Goal: Information Seeking & Learning: Learn about a topic

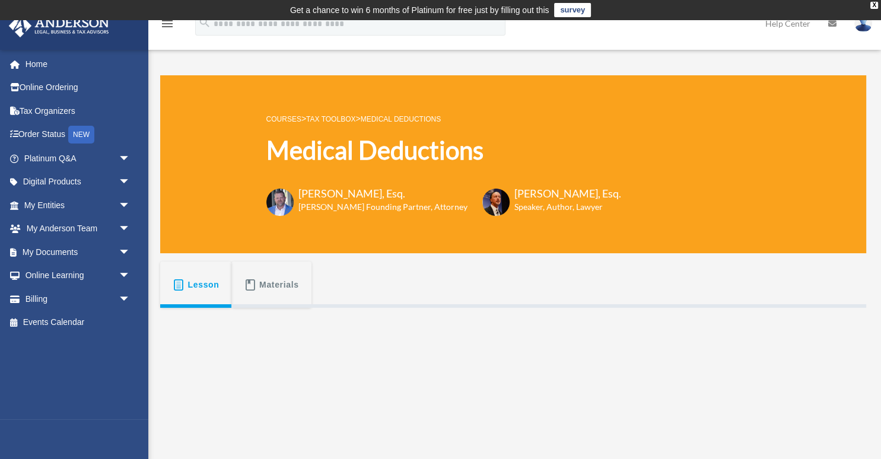
click at [329, 119] on link "Tax Toolbox" at bounding box center [330, 119] width 49 height 8
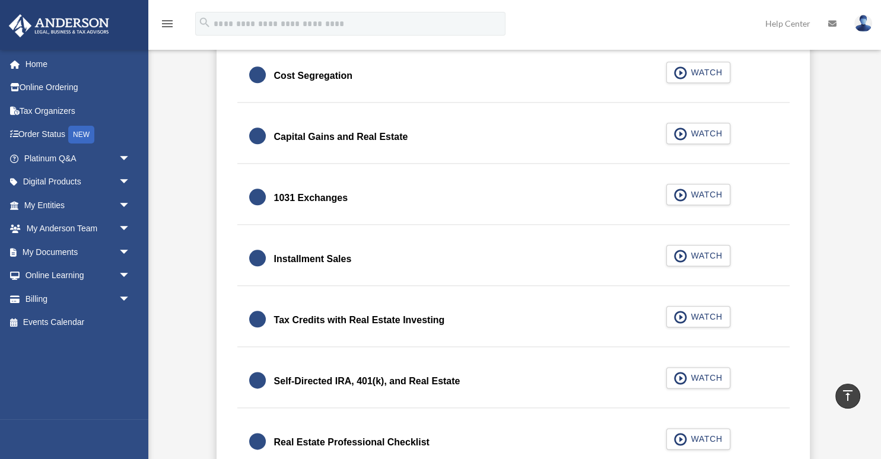
scroll to position [1754, 0]
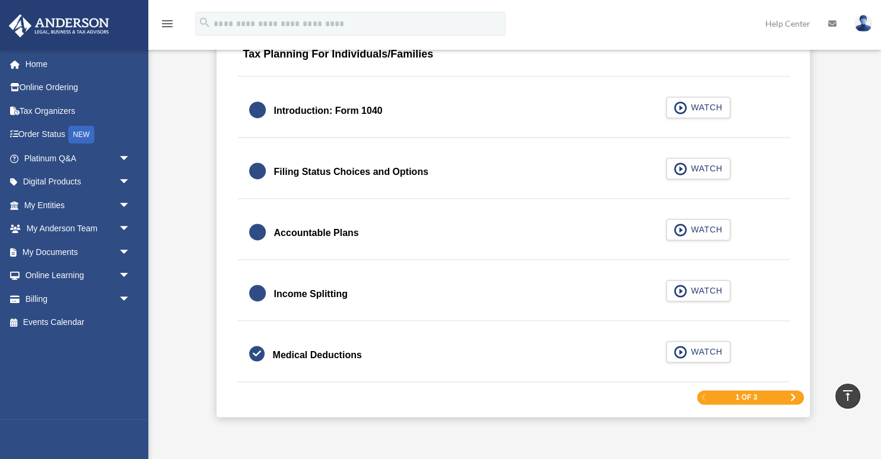
click at [792, 395] on span "Next Page" at bounding box center [793, 397] width 7 height 7
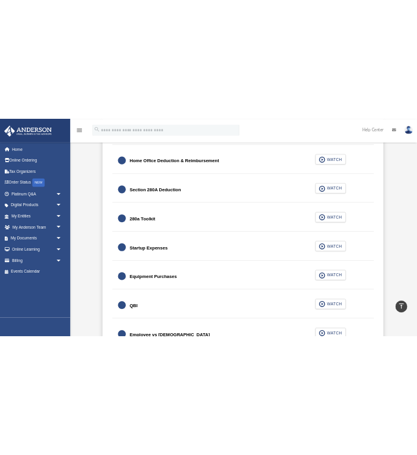
scroll to position [1450, 0]
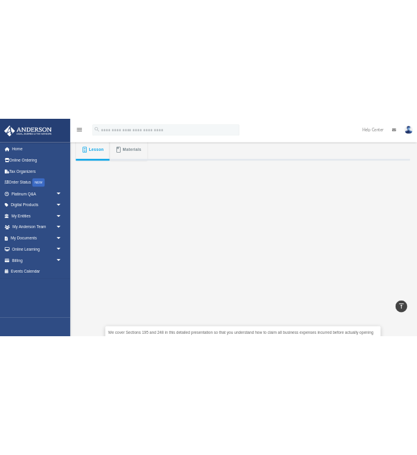
scroll to position [250, 0]
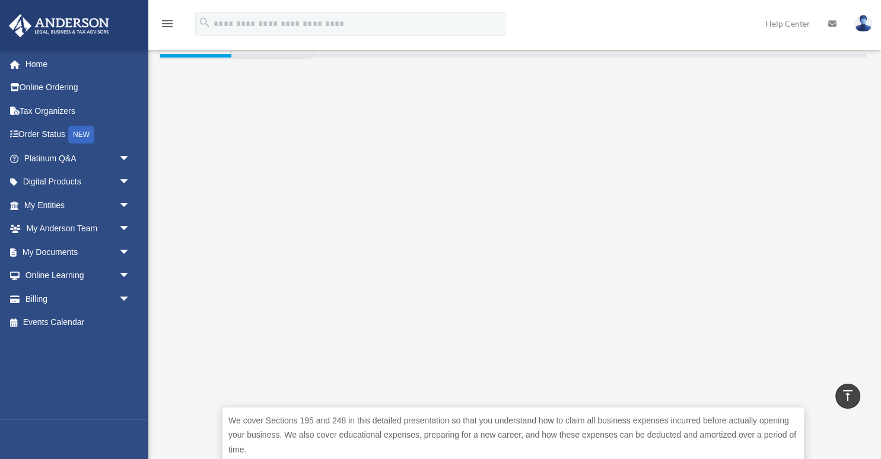
click at [630, 39] on div "menu search Site Menu add derek_franco@verizon.net My Profile Reset Password Lo…" at bounding box center [440, 29] width 863 height 40
click at [589, 15] on div "menu search Site Menu add derek_franco@verizon.net My Profile Reset Password Lo…" at bounding box center [440, 29] width 863 height 40
click at [599, 20] on div "menu search Site Menu add derek_franco@verizon.net My Profile Reset Password Lo…" at bounding box center [440, 29] width 863 height 40
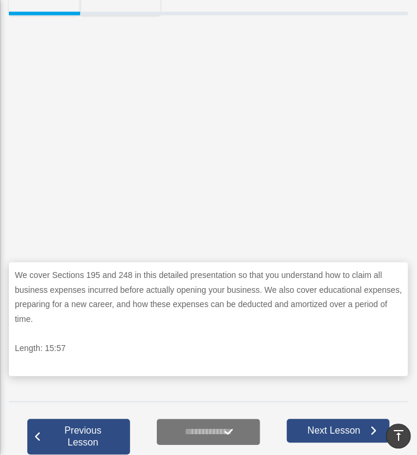
scroll to position [313, 0]
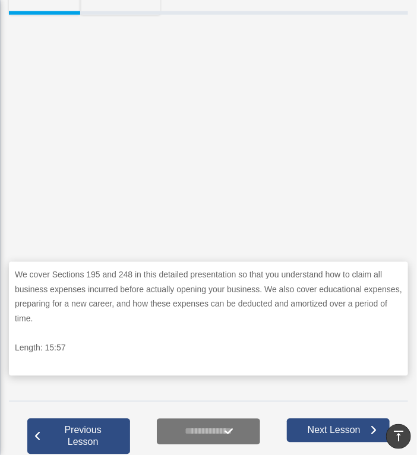
click at [219, 23] on div "We cover Sections 195 and 248 in this detailed presentation so that you underst…" at bounding box center [208, 203] width 399 height 377
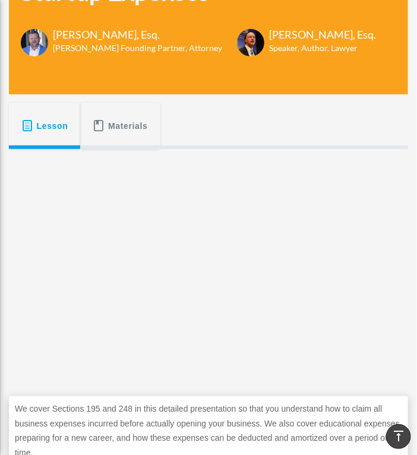
scroll to position [0, 0]
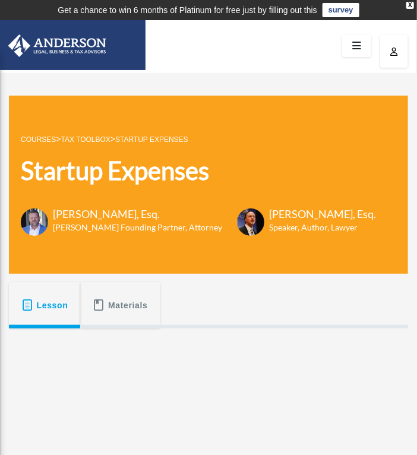
click at [83, 139] on link "Tax Toolbox" at bounding box center [85, 139] width 49 height 8
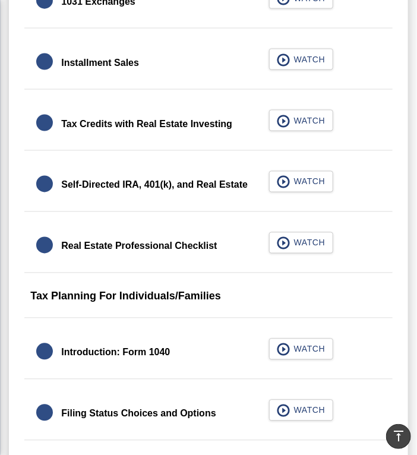
scroll to position [1446, 0]
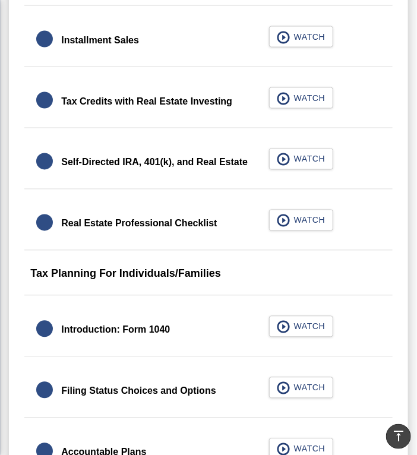
click at [201, 271] on div "Tax Planning For Individuals/Families" at bounding box center [207, 277] width 367 height 37
click at [322, 259] on div "Tax Planning For Individuals/Families" at bounding box center [207, 277] width 367 height 37
click at [119, 273] on div "Tax Planning For Individuals/Families" at bounding box center [207, 277] width 367 height 37
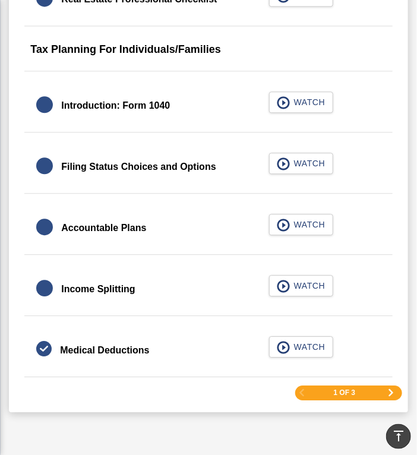
scroll to position [1634, 0]
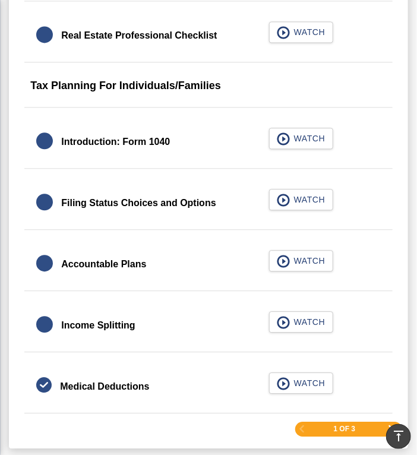
click at [52, 85] on div "Tax Planning For Individuals/Families" at bounding box center [207, 89] width 367 height 37
click at [95, 85] on div "Tax Planning For Individuals/Families" at bounding box center [207, 89] width 367 height 37
drag, startPoint x: 131, startPoint y: 87, endPoint x: 198, endPoint y: 80, distance: 68.1
click at [132, 87] on div "Tax Planning For Individuals/Families" at bounding box center [207, 89] width 367 height 37
drag, startPoint x: 198, startPoint y: 80, endPoint x: 251, endPoint y: 74, distance: 53.2
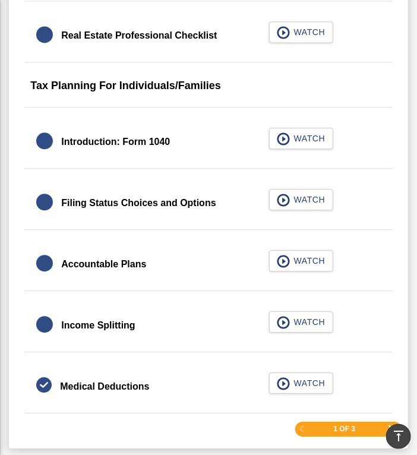
click at [199, 80] on div "Tax Planning For Individuals/Families" at bounding box center [207, 89] width 367 height 37
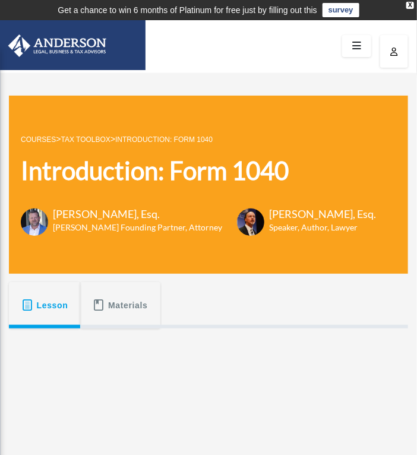
click at [196, 54] on div at bounding box center [208, 46] width 417 height 52
click at [302, 79] on div "Introduction: Form 1040 [PERSON_NAME][EMAIL_ADDRESS][DOMAIN_NAME] Sign Out [PER…" at bounding box center [208, 451] width 417 height 756
click at [285, 59] on div at bounding box center [208, 46] width 417 height 52
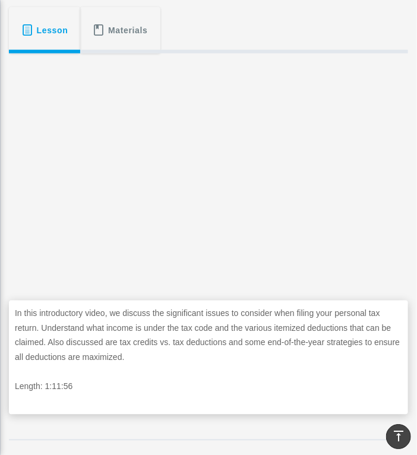
scroll to position [250, 0]
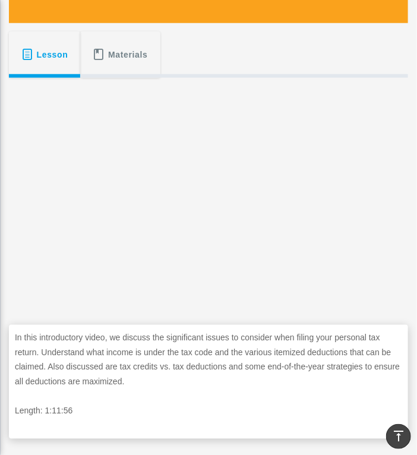
click at [255, 46] on div "Lesson Materials" at bounding box center [208, 54] width 399 height 46
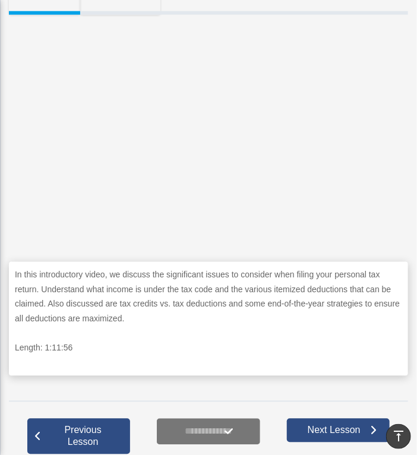
click at [207, 290] on p "In this introductory video, we discuss the significant issues to consider when …" at bounding box center [208, 297] width 387 height 58
click at [209, 287] on p "In this introductory video, we discuss the significant issues to consider when …" at bounding box center [208, 297] width 387 height 58
click at [168, 24] on div "In this introductory video, we discuss the significant issues to consider when …" at bounding box center [208, 203] width 399 height 377
click at [220, 294] on p "In this introductory video, we discuss the significant issues to consider when …" at bounding box center [208, 297] width 387 height 58
click at [176, 281] on p "In this introductory video, we discuss the significant issues to consider when …" at bounding box center [208, 297] width 387 height 58
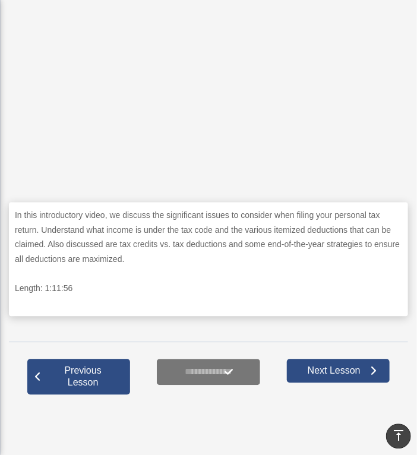
scroll to position [376, 0]
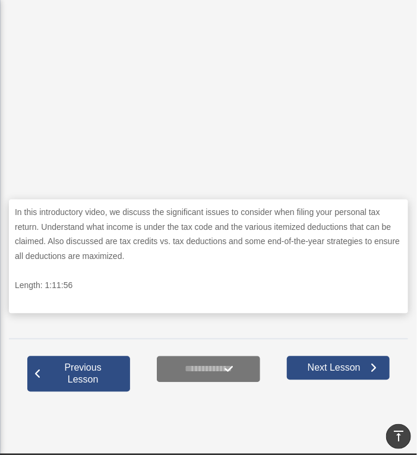
click at [225, 230] on p "In this introductory video, we discuss the significant issues to consider when …" at bounding box center [208, 234] width 387 height 58
click at [234, 237] on p "In this introductory video, we discuss the significant issues to consider when …" at bounding box center [208, 234] width 387 height 58
drag, startPoint x: 283, startPoint y: 224, endPoint x: 150, endPoint y: 228, distance: 133.6
click at [150, 228] on p "In this introductory video, we discuss the significant issues to consider when …" at bounding box center [208, 234] width 387 height 58
click at [308, 232] on p "In this introductory video, we discuss the significant issues to consider when …" at bounding box center [208, 234] width 387 height 58
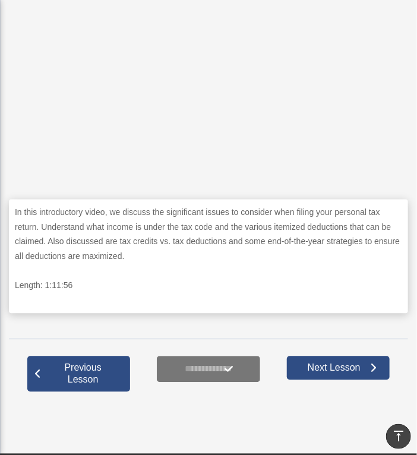
click at [201, 231] on p "In this introductory video, we discuss the significant issues to consider when …" at bounding box center [208, 234] width 387 height 58
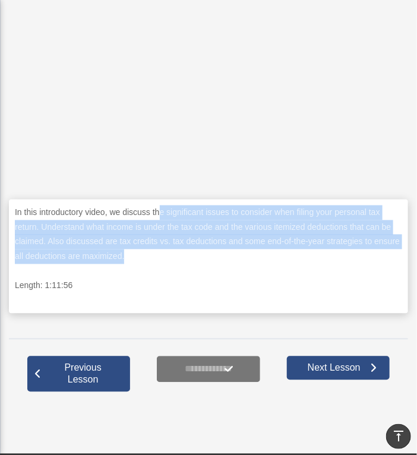
drag, startPoint x: 161, startPoint y: 210, endPoint x: 166, endPoint y: 254, distance: 44.2
click at [166, 254] on p "In this introductory video, we discuss the significant issues to consider when …" at bounding box center [208, 234] width 387 height 58
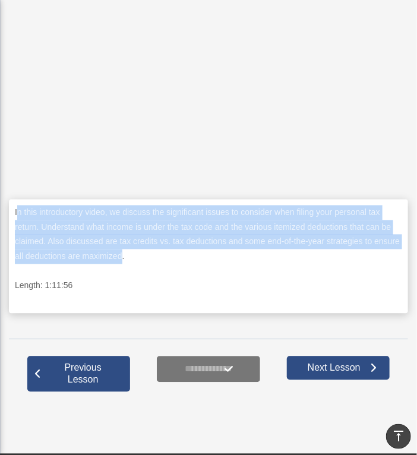
drag, startPoint x: 17, startPoint y: 211, endPoint x: 122, endPoint y: 256, distance: 114.6
click at [122, 256] on p "In this introductory video, we discuss the significant issues to consider when …" at bounding box center [208, 234] width 387 height 58
click at [165, 226] on p "In this introductory video, we discuss the significant issues to consider when …" at bounding box center [208, 234] width 387 height 58
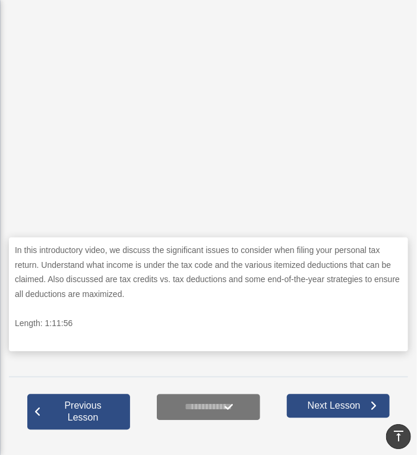
scroll to position [313, 0]
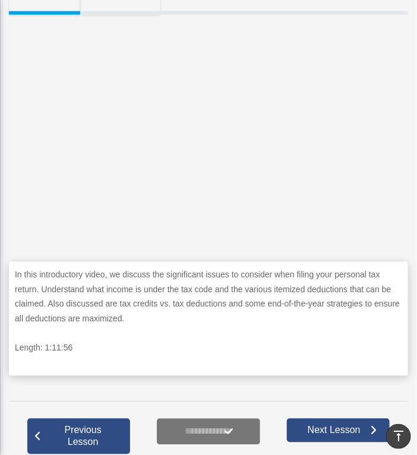
click at [77, 288] on p "In this introductory video, we discuss the significant issues to consider when …" at bounding box center [208, 297] width 387 height 58
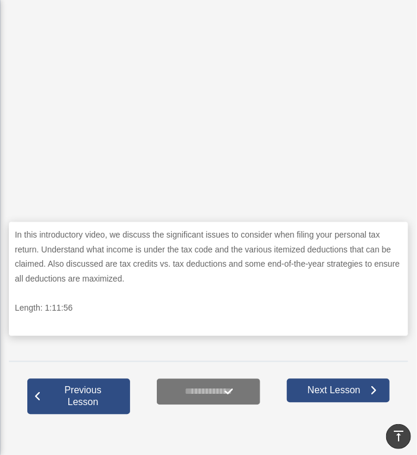
scroll to position [376, 0]
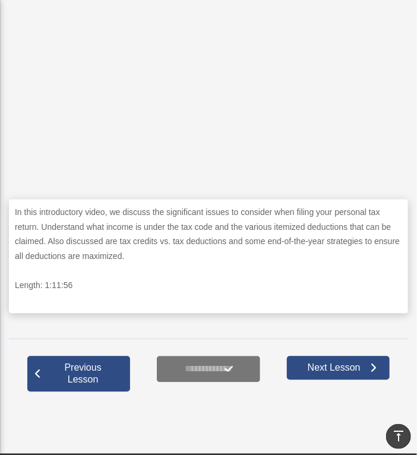
click at [261, 227] on p "In this introductory video, we discuss the significant issues to consider when …" at bounding box center [208, 234] width 387 height 58
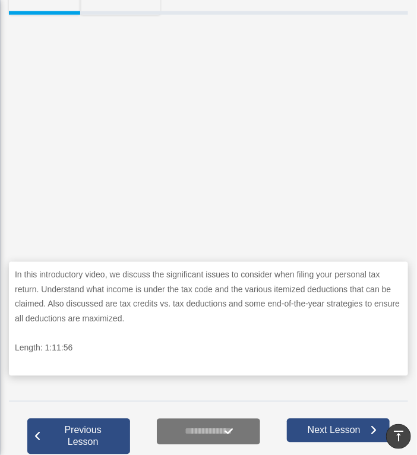
click at [201, 294] on p "In this introductory video, we discuss the significant issues to consider when …" at bounding box center [208, 297] width 387 height 58
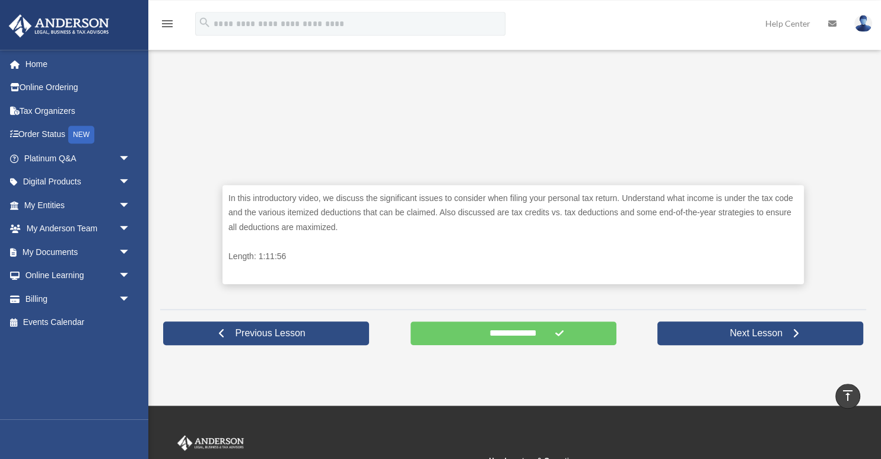
scroll to position [475, 0]
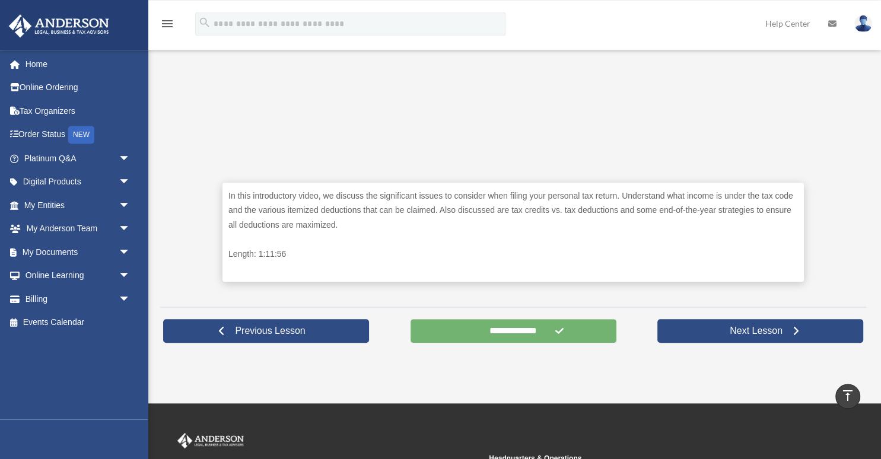
click at [416, 331] on input "**********" at bounding box center [514, 331] width 206 height 24
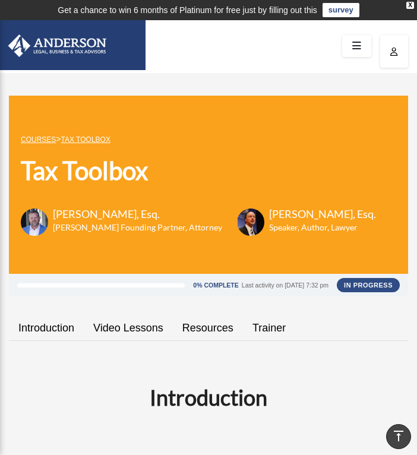
scroll to position [1634, 0]
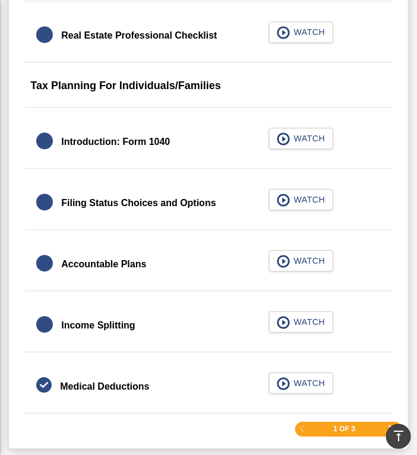
click at [153, 208] on div "Filing Status Choices and Options" at bounding box center [138, 203] width 154 height 17
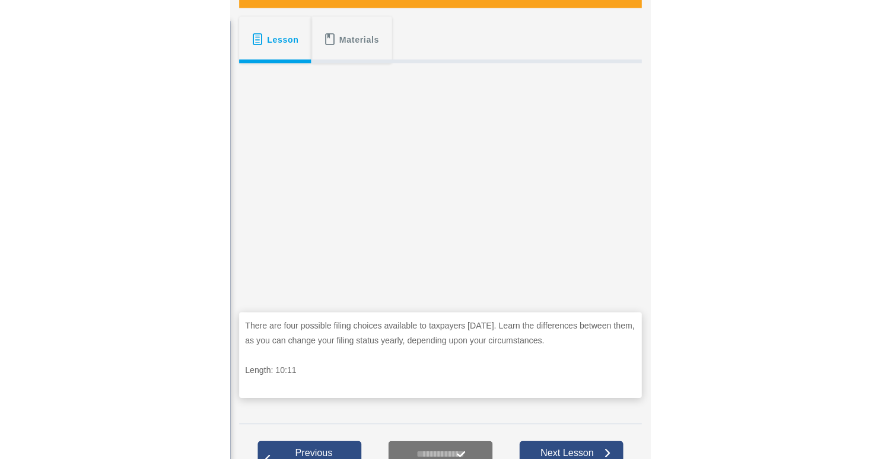
scroll to position [282, 0]
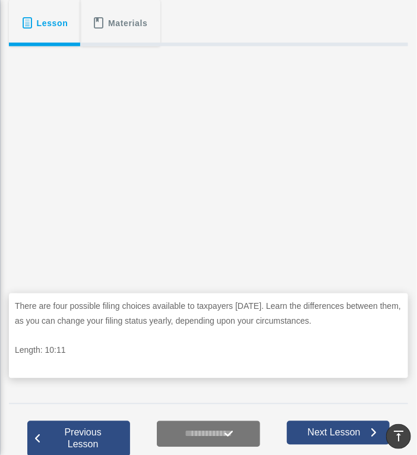
click at [46, 27] on span "Lesson" at bounding box center [52, 22] width 31 height 21
click at [115, 31] on span "Materials" at bounding box center [128, 22] width 40 height 21
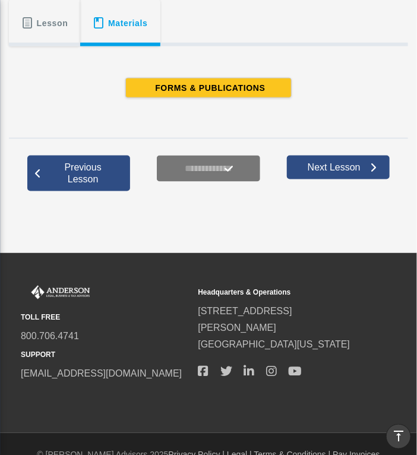
click at [43, 23] on span "Lesson" at bounding box center [52, 22] width 31 height 21
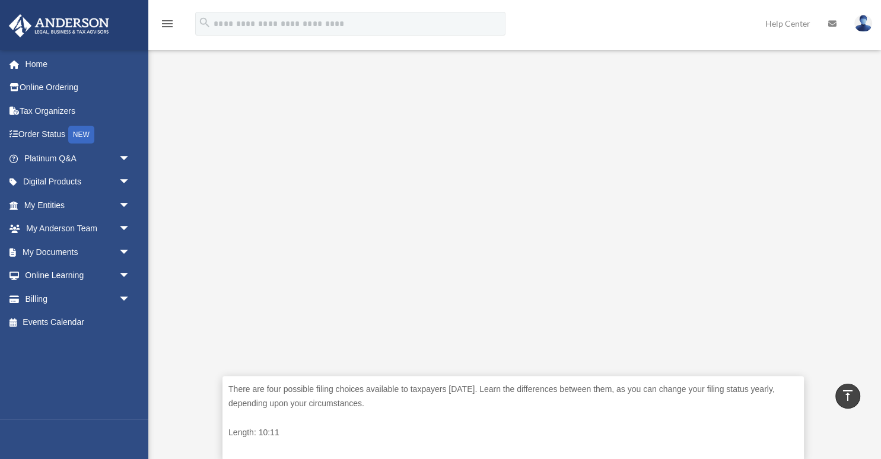
click at [416, 30] on div "menu search Site Menu add derek_franco@verizon.net My Profile Reset Password Lo…" at bounding box center [440, 29] width 863 height 40
click at [416, 11] on div "menu search Site Menu add derek_franco@verizon.net My Profile Reset Password Lo…" at bounding box center [440, 29] width 863 height 40
click at [416, 165] on div "There are four possible filing choices available to taxpayers today. Learn the …" at bounding box center [513, 251] width 706 height 451
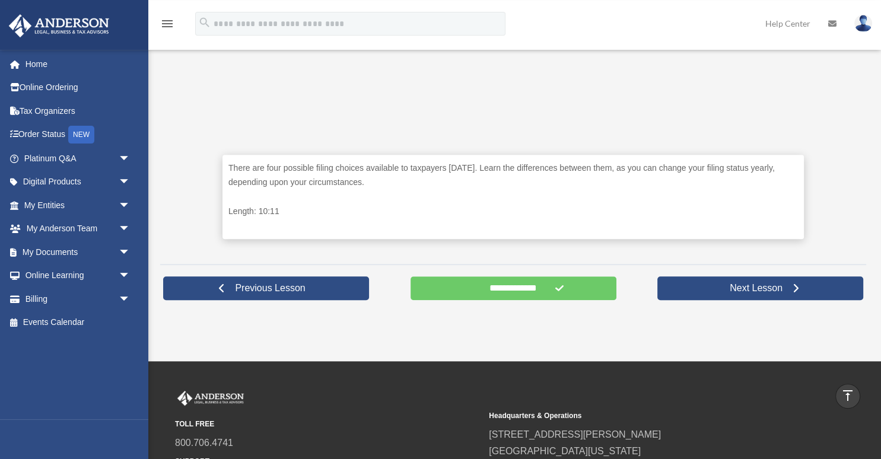
scroll to position [517, 0]
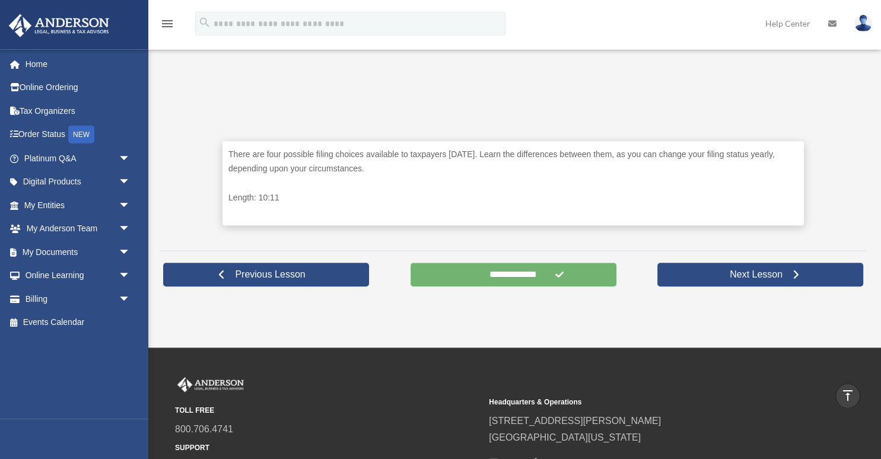
click at [416, 272] on input "**********" at bounding box center [514, 275] width 206 height 24
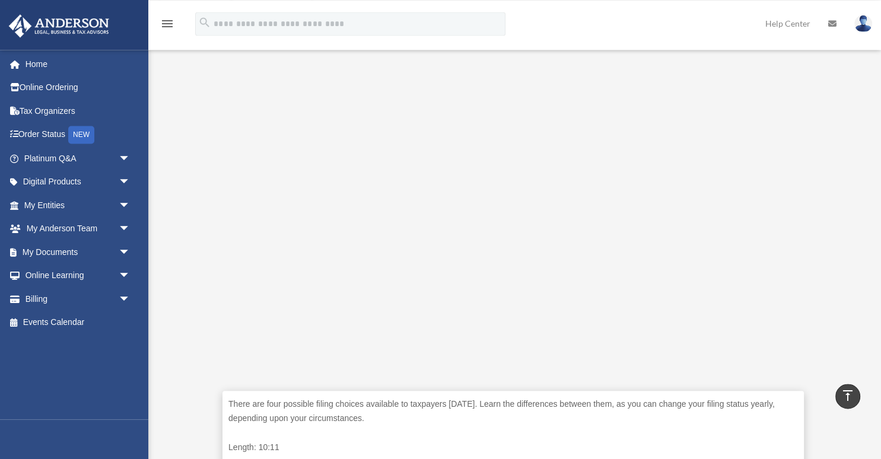
scroll to position [269, 0]
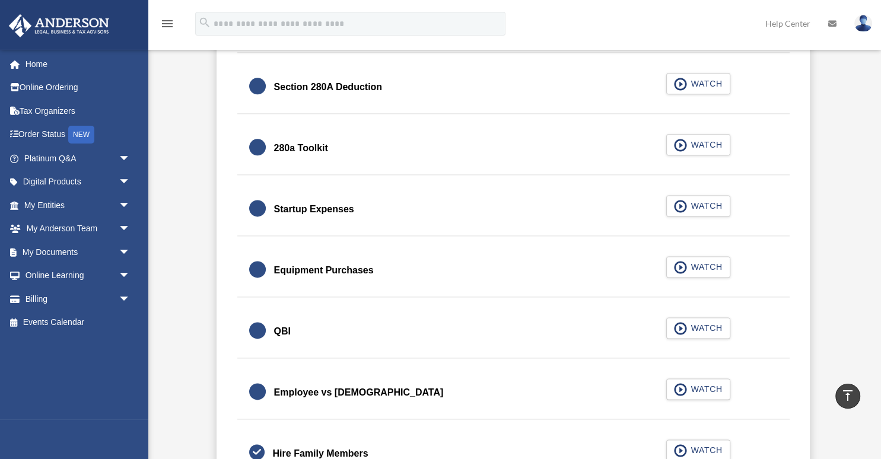
scroll to position [1484, 0]
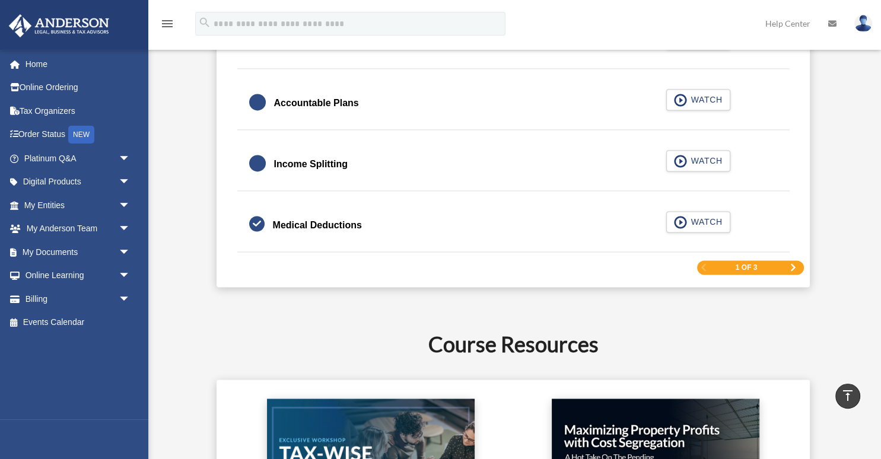
scroll to position [1945, 0]
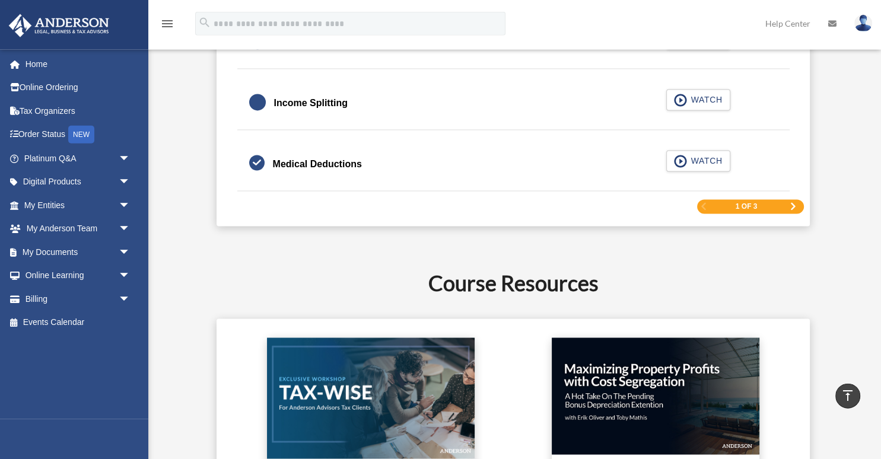
click at [791, 205] on span "Next Page" at bounding box center [793, 207] width 7 height 7
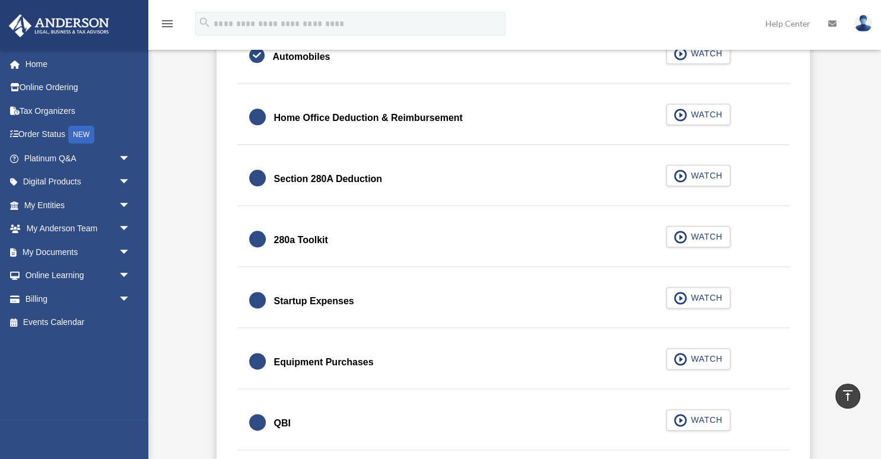
scroll to position [1417, 0]
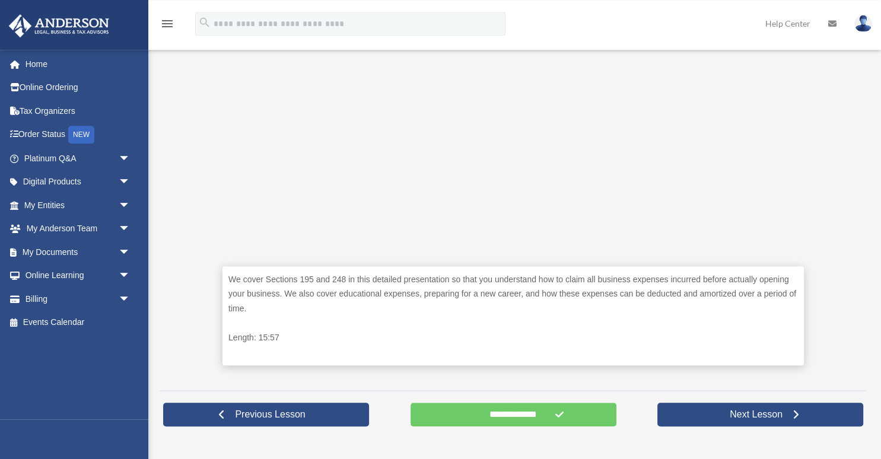
scroll to position [446, 0]
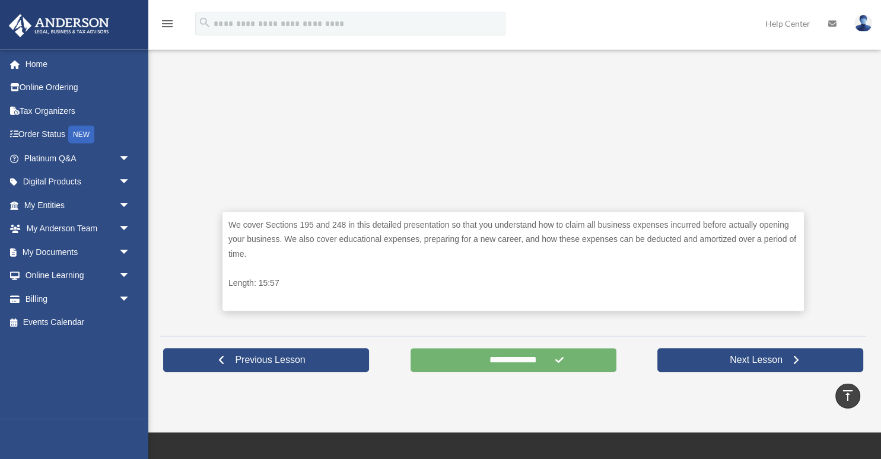
click at [517, 361] on input "**********" at bounding box center [514, 360] width 206 height 24
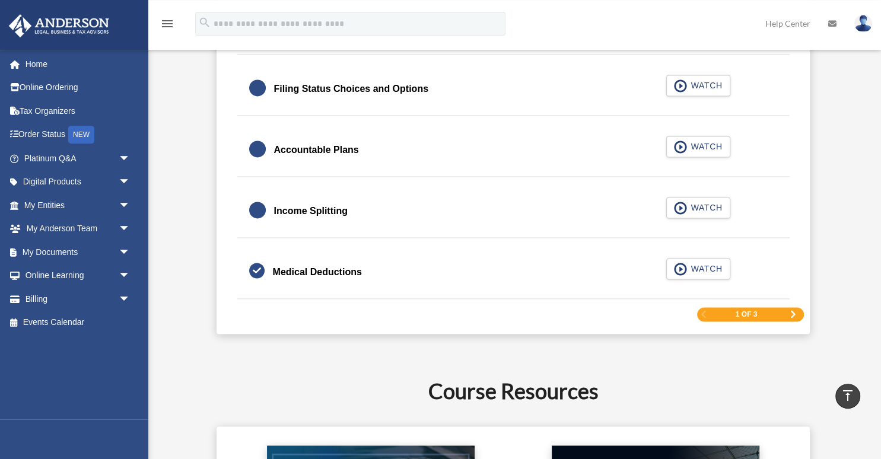
scroll to position [1877, 0]
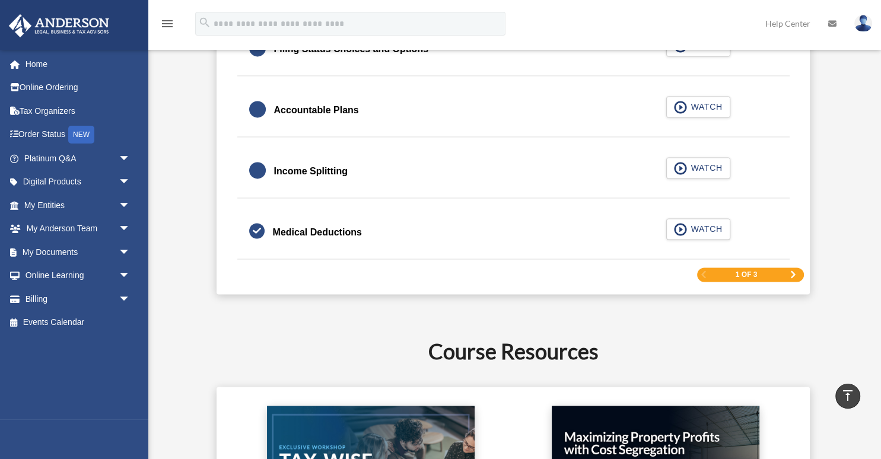
click at [794, 271] on span "Next Page" at bounding box center [793, 274] width 7 height 7
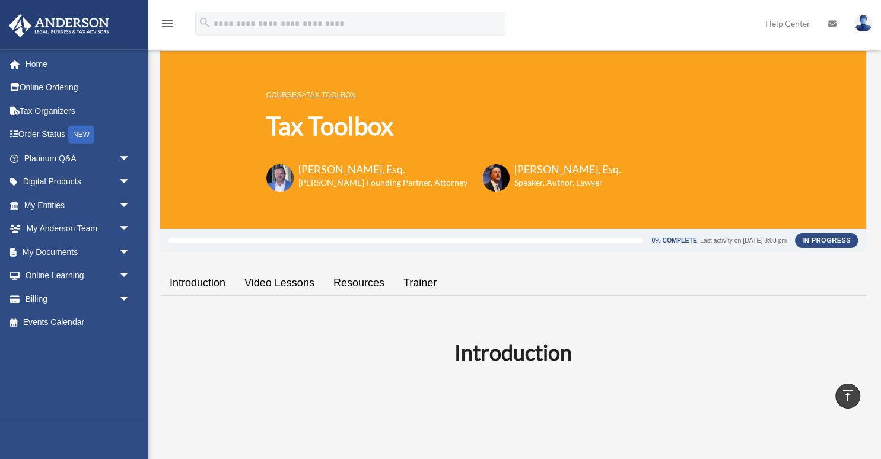
scroll to position [0, 0]
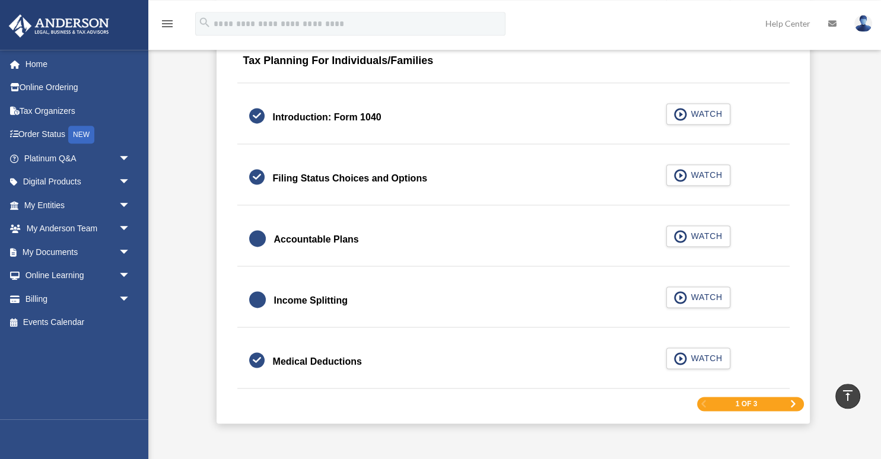
scroll to position [1751, 0]
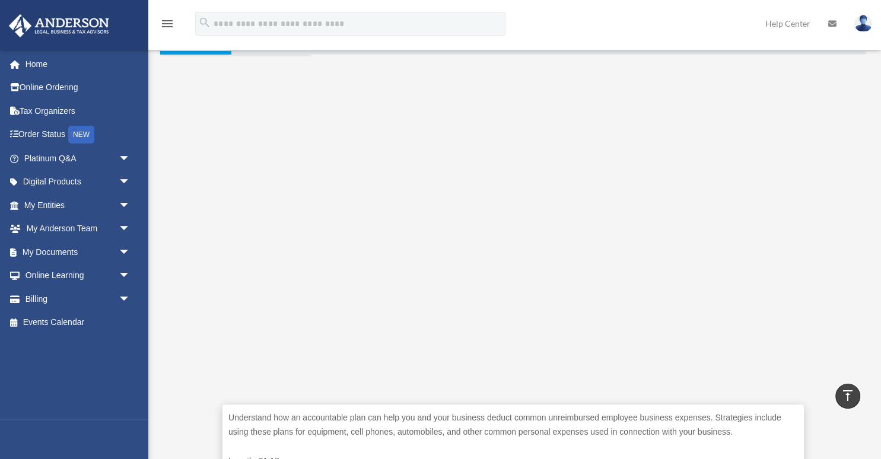
scroll to position [281, 0]
